Goal: Information Seeking & Learning: Check status

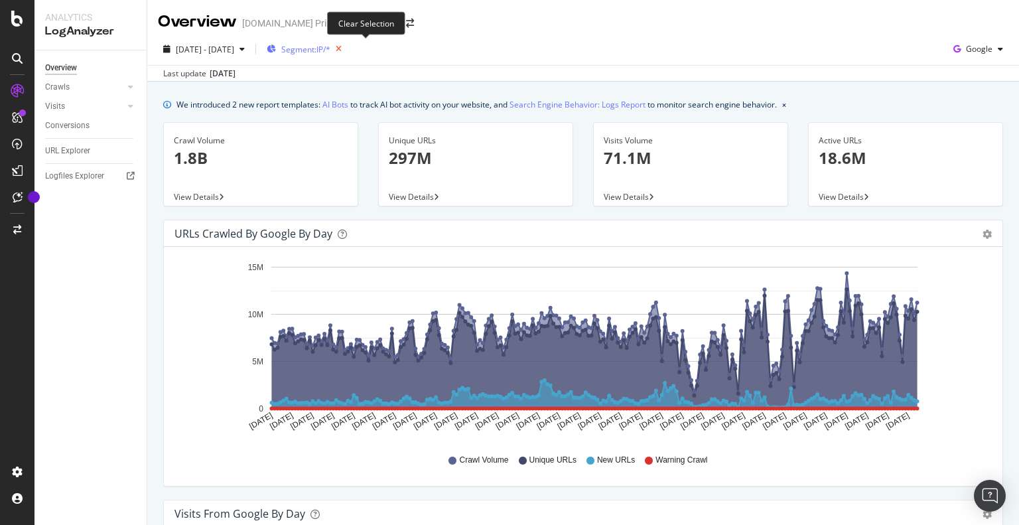
click at [347, 50] on icon "button" at bounding box center [338, 49] width 17 height 19
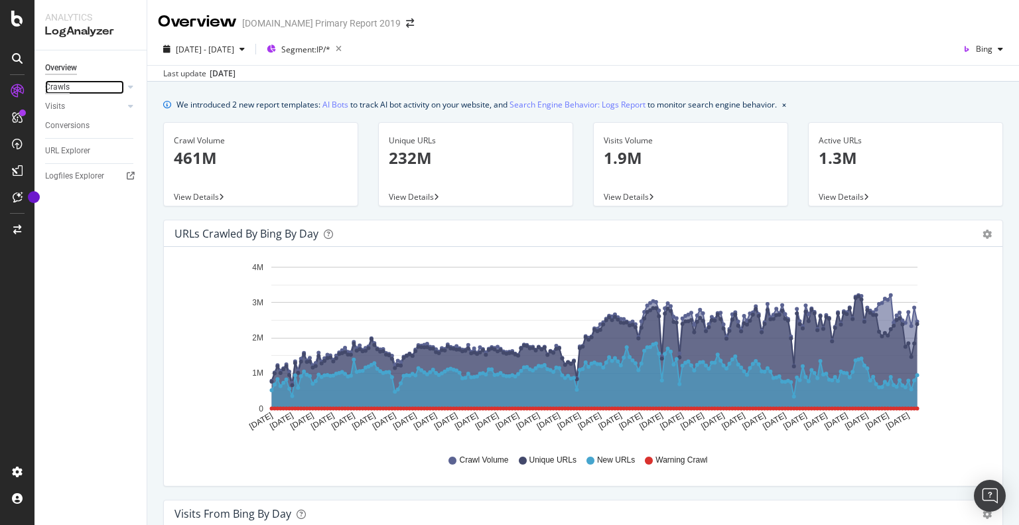
click at [58, 85] on div "Crawls" at bounding box center [57, 87] width 25 height 14
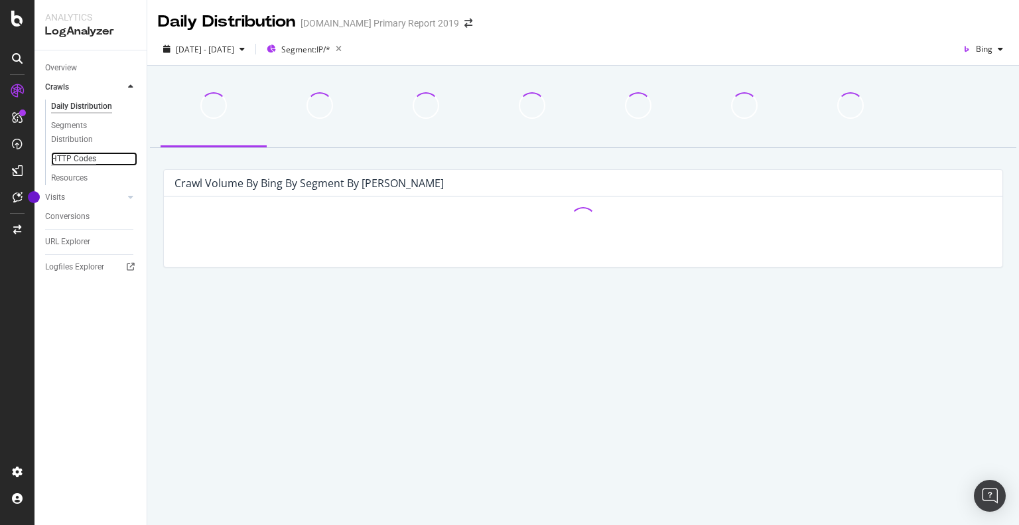
click at [56, 161] on div "HTTP Codes" at bounding box center [73, 159] width 45 height 14
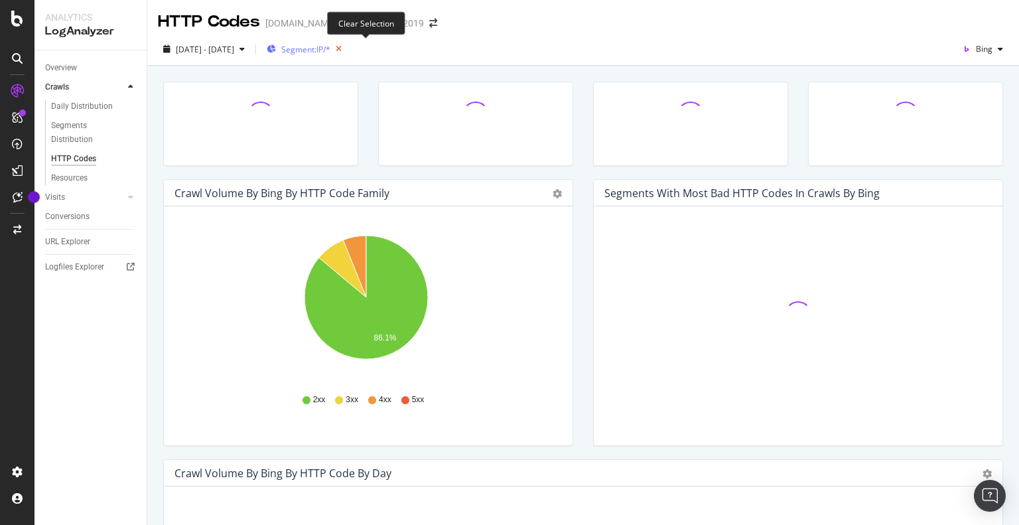
click at [347, 47] on icon "button" at bounding box center [338, 49] width 17 height 19
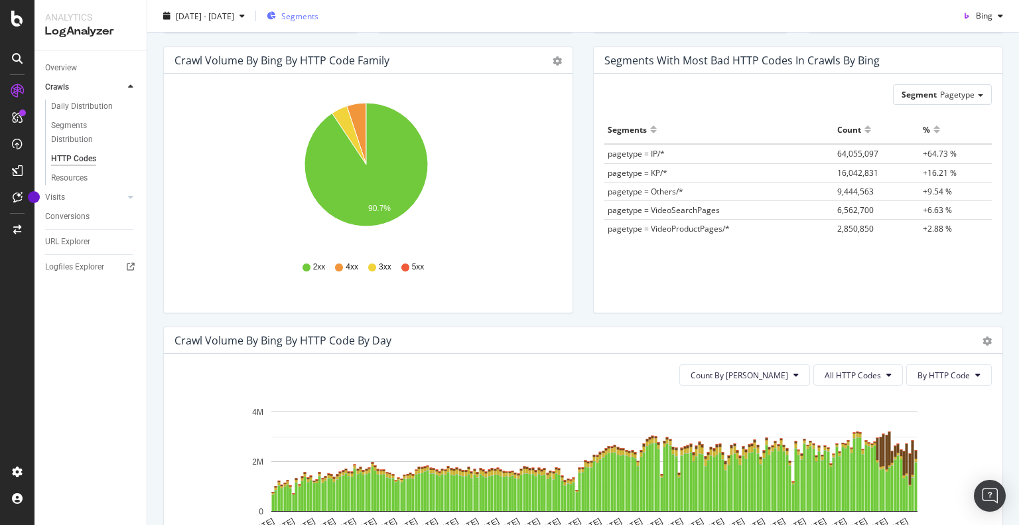
scroll to position [199, 0]
